Goal: Navigation & Orientation: Go to known website

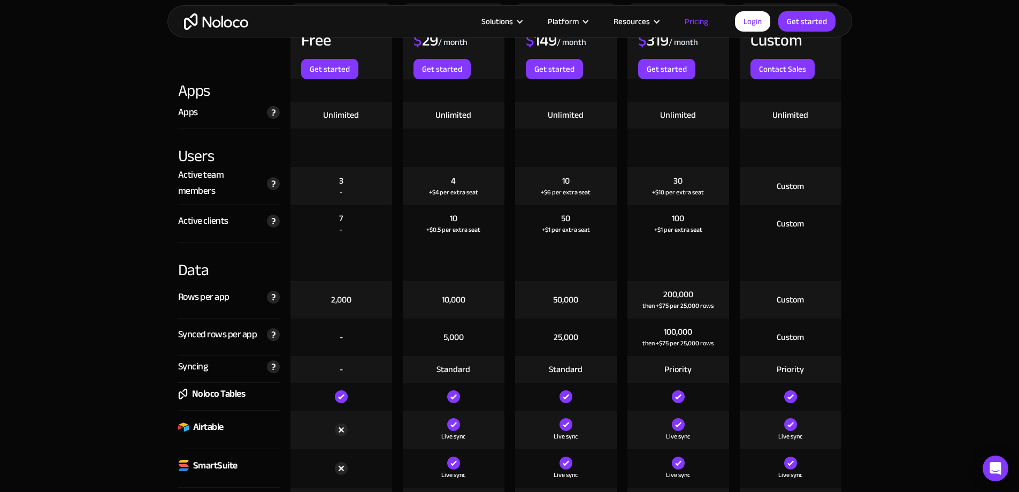
scroll to position [1177, 0]
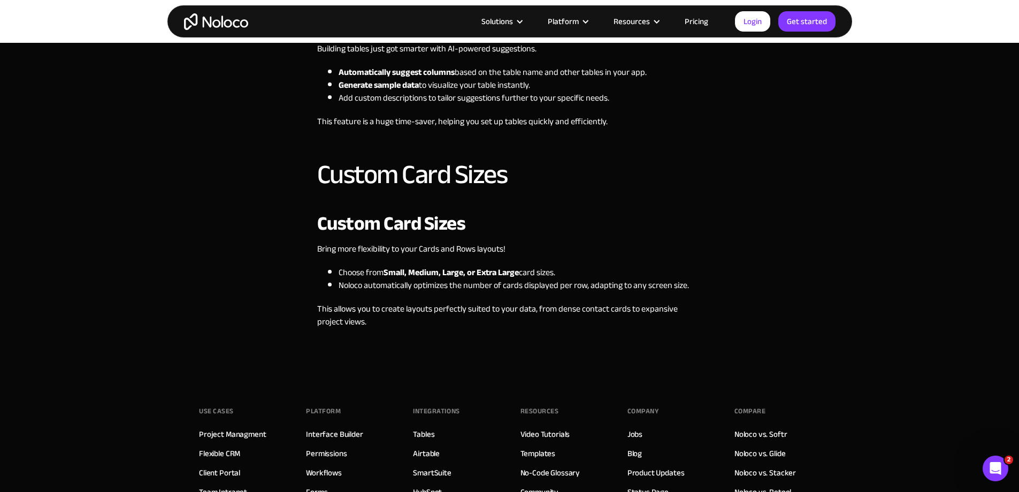
scroll to position [1177, 0]
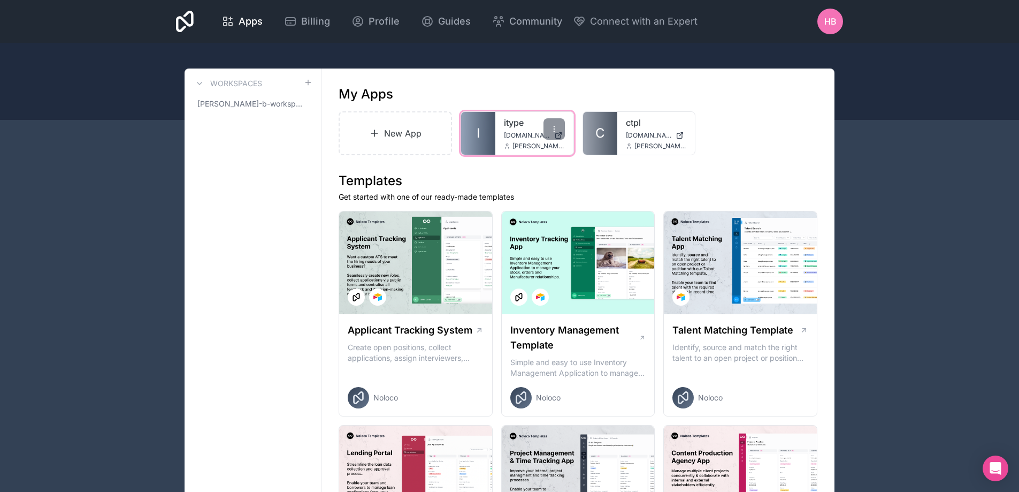
click at [513, 133] on span "[DOMAIN_NAME]" at bounding box center [527, 135] width 46 height 9
